Goal: Find specific page/section: Find specific page/section

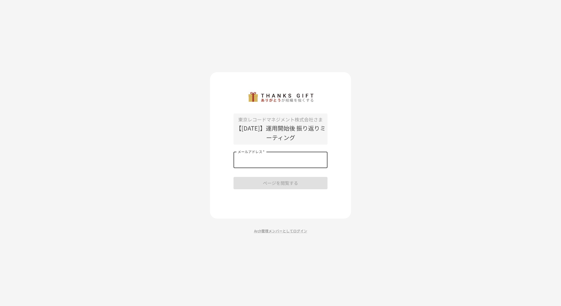
click at [295, 155] on input "メールアドレス   *" at bounding box center [280, 160] width 94 height 16
type input "**********"
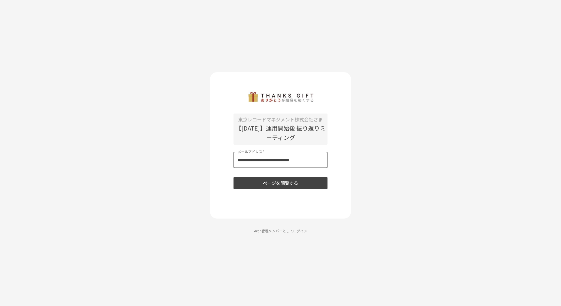
click at [281, 183] on button "ページを閲覧する" at bounding box center [280, 183] width 94 height 12
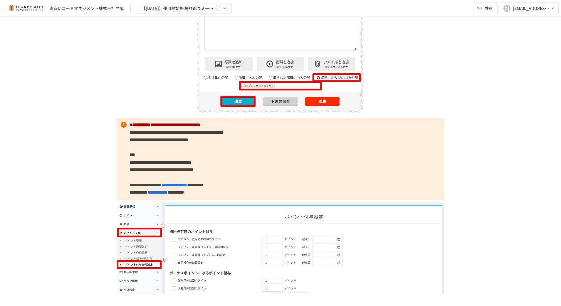
scroll to position [3592, 0]
